Goal: Task Accomplishment & Management: Manage account settings

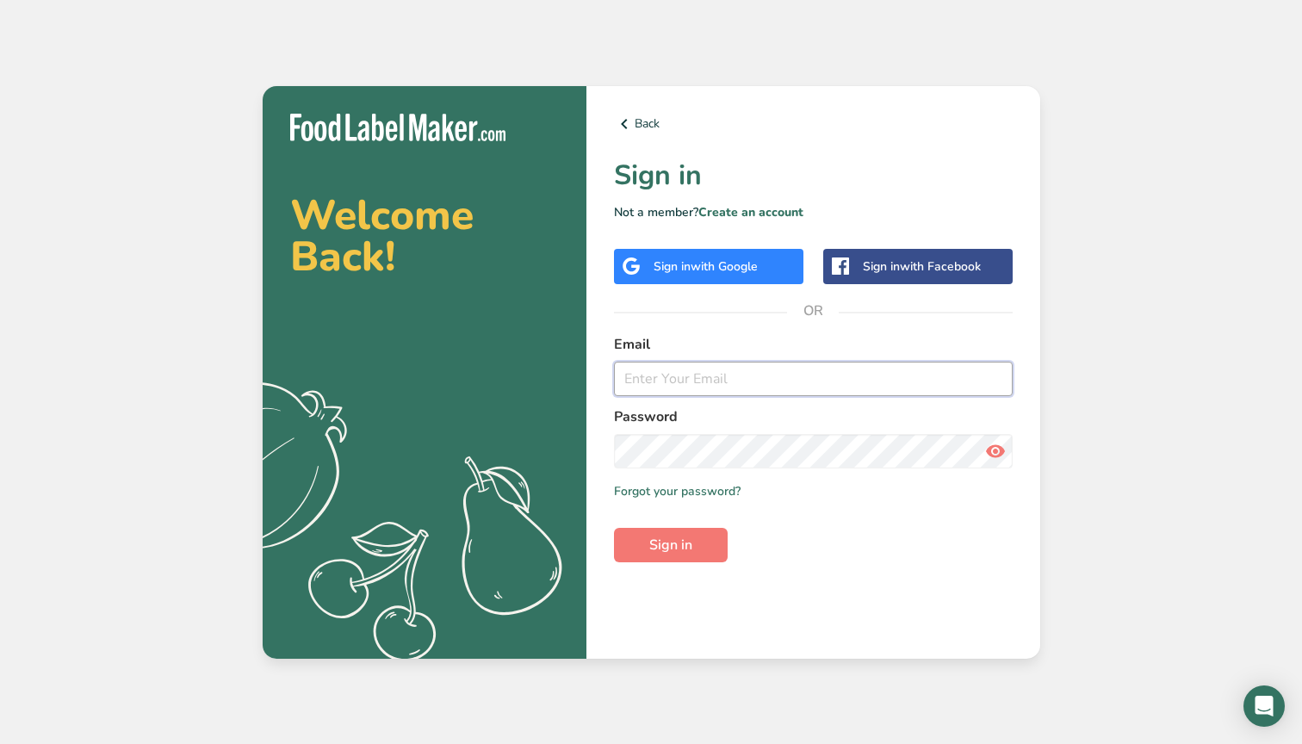
type input "[PERSON_NAME][EMAIL_ADDRESS][DOMAIN_NAME]"
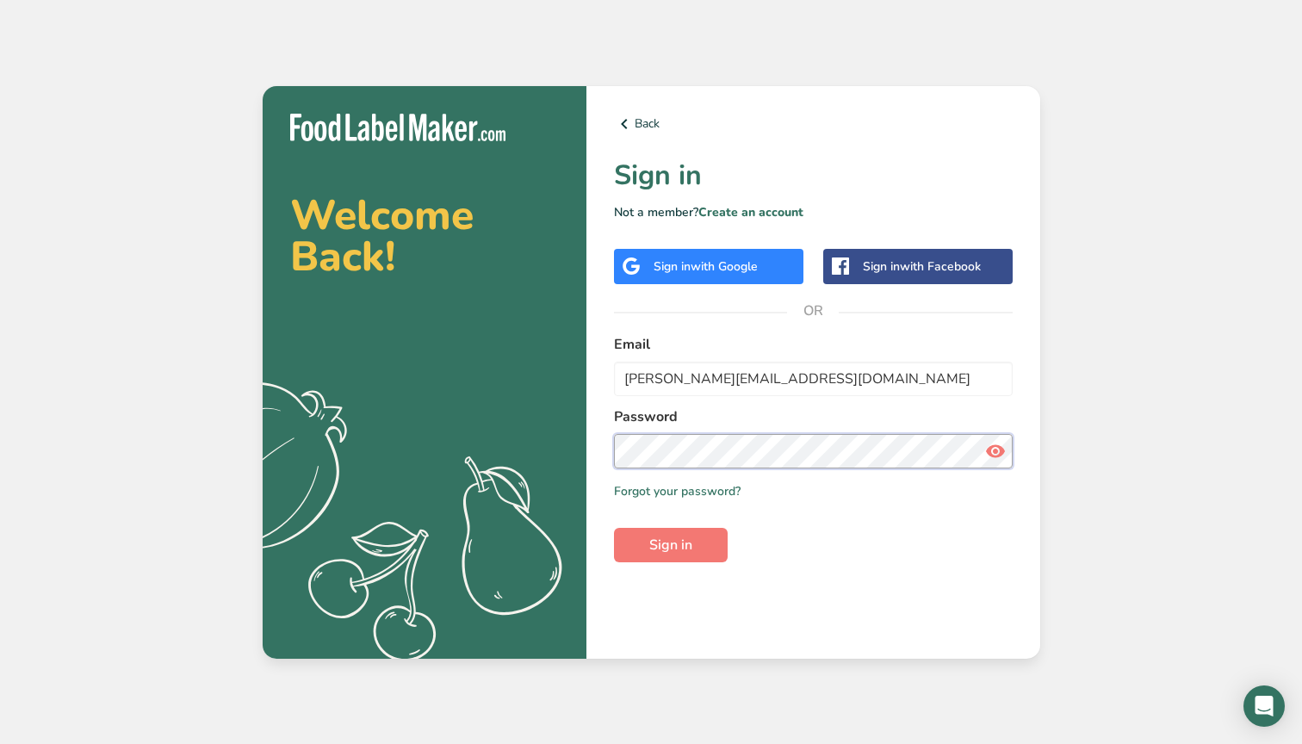
click at [670, 544] on button "Sign in" at bounding box center [671, 545] width 114 height 34
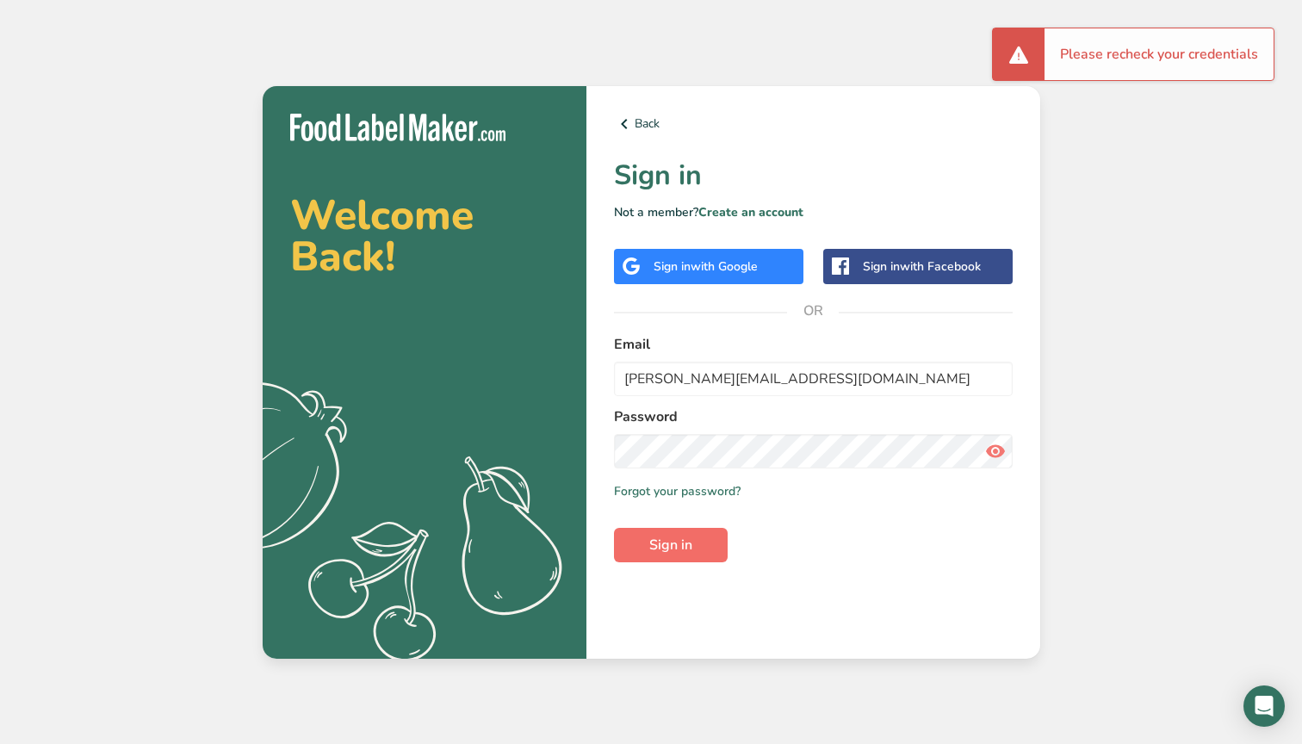
click at [661, 547] on span "Sign in" at bounding box center [670, 545] width 43 height 21
click at [717, 490] on link "Forgot your password?" at bounding box center [677, 491] width 127 height 18
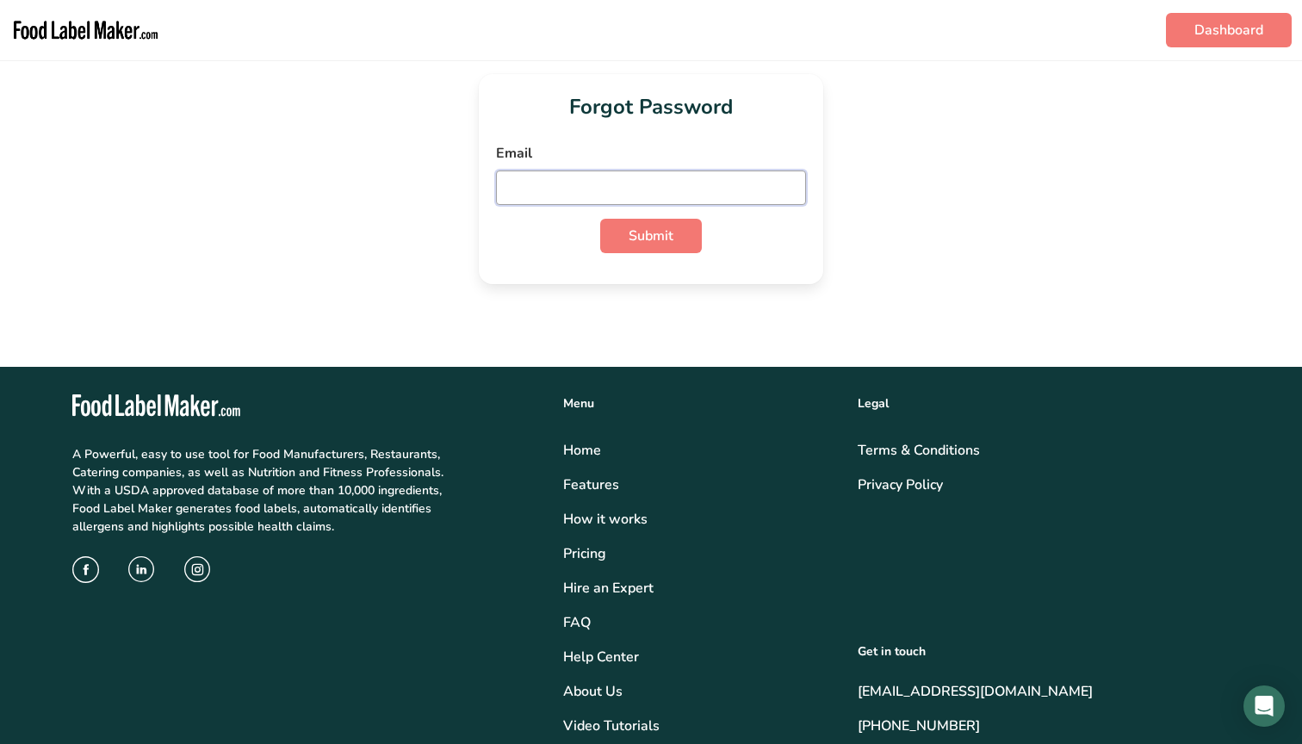
click at [662, 179] on input "email" at bounding box center [651, 187] width 310 height 34
type input "[PERSON_NAME][EMAIL_ADDRESS][DOMAIN_NAME]"
click at [629, 234] on span "Submit" at bounding box center [651, 236] width 45 height 21
